Goal: Transaction & Acquisition: Obtain resource

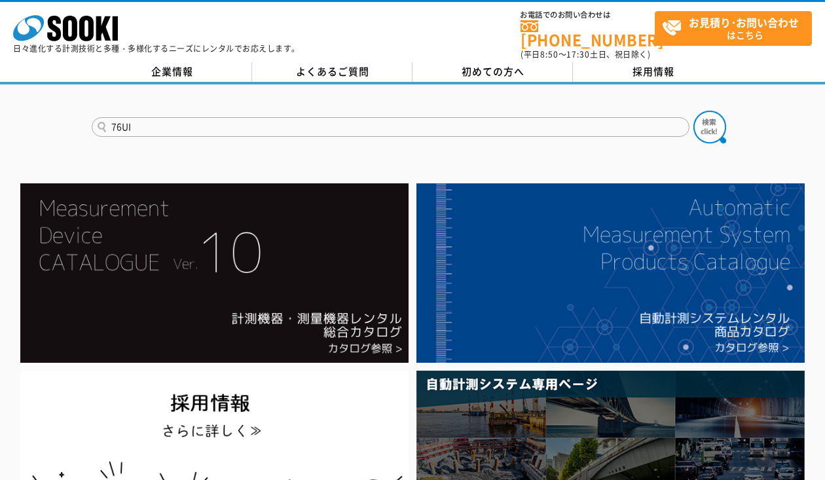
type input "76UI"
click at [694, 111] on button at bounding box center [710, 127] width 33 height 33
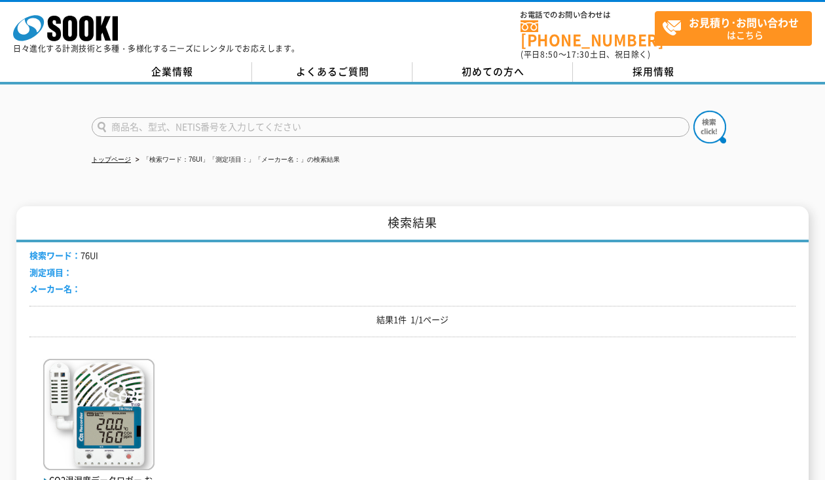
scroll to position [197, 0]
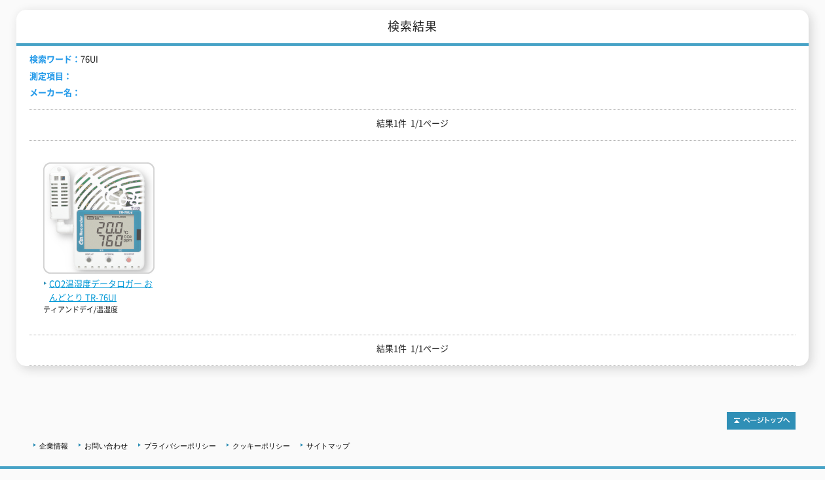
click at [103, 280] on span "CO2温湿度データロガー おんどとり TR-76UI" at bounding box center [98, 291] width 111 height 28
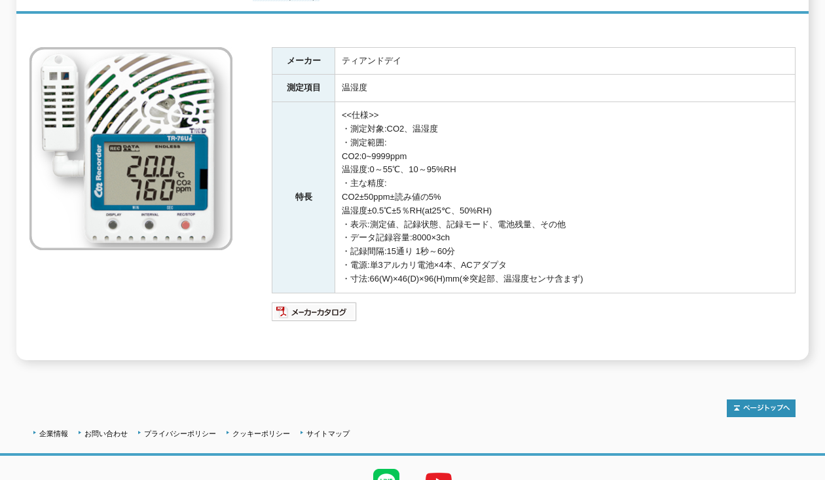
scroll to position [255, 0]
